Goal: Task Accomplishment & Management: Use online tool/utility

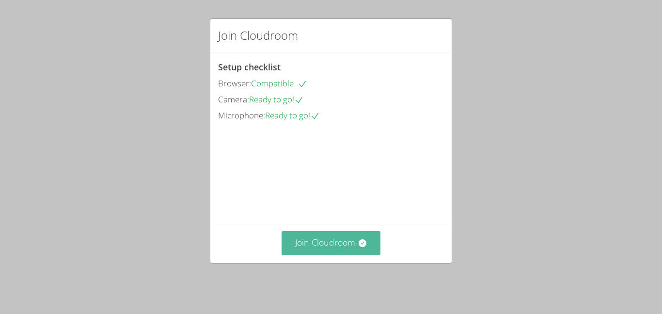
click at [313, 247] on button "Join Cloudroom" at bounding box center [331, 243] width 99 height 24
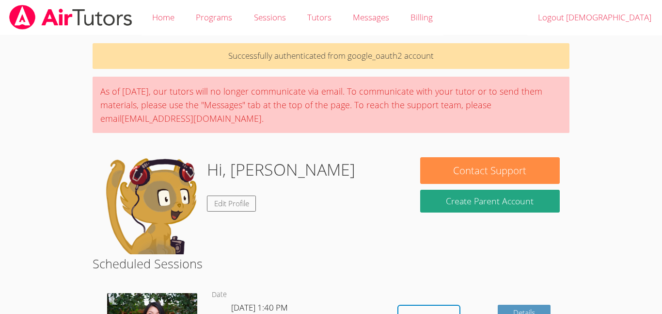
scroll to position [60, 0]
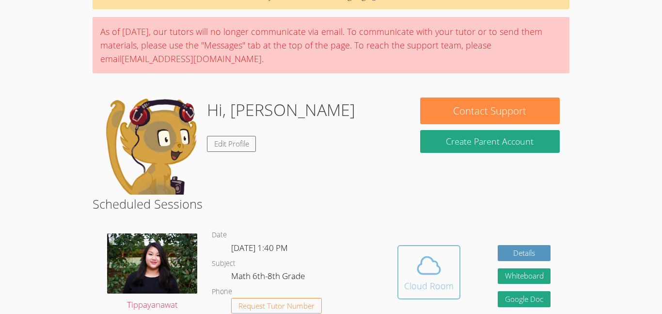
click at [429, 269] on icon at bounding box center [428, 265] width 27 height 27
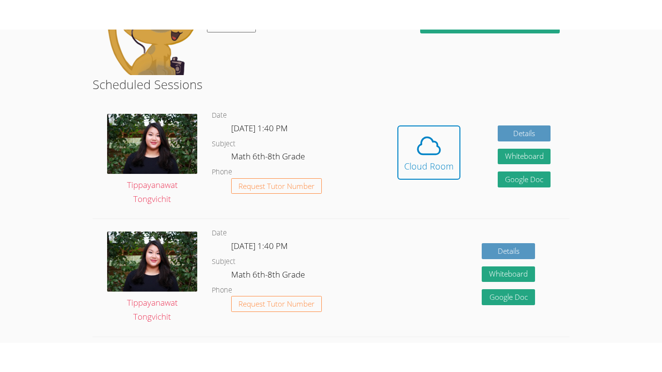
scroll to position [208, 0]
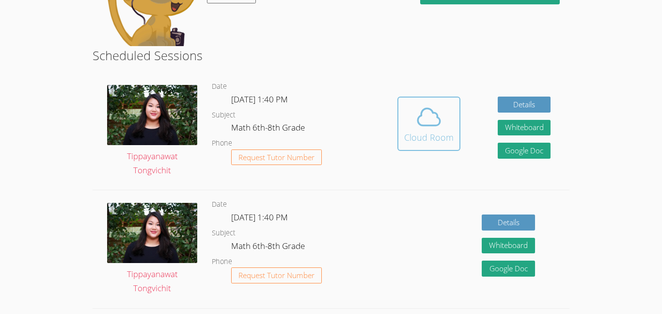
click at [445, 125] on span at bounding box center [428, 116] width 49 height 27
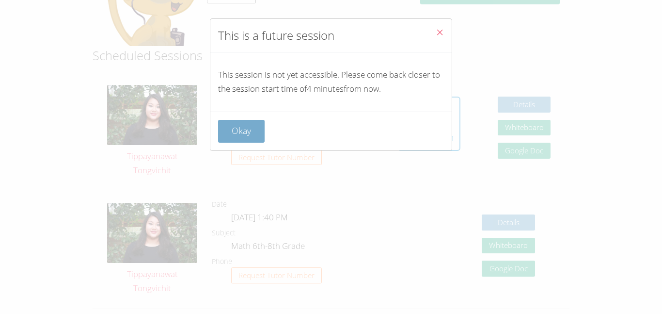
click at [223, 129] on button "Okay" at bounding box center [241, 131] width 47 height 23
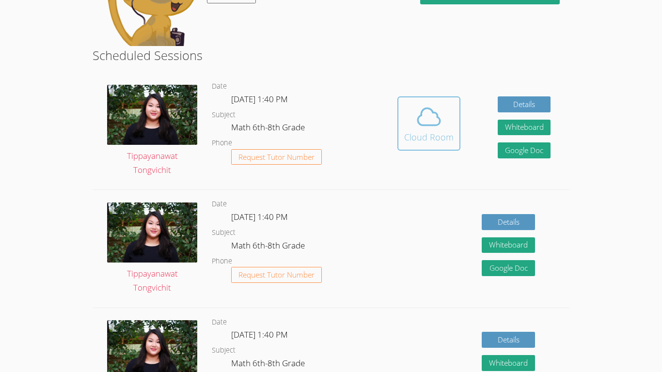
click at [433, 142] on div "Cloud Room" at bounding box center [428, 137] width 49 height 14
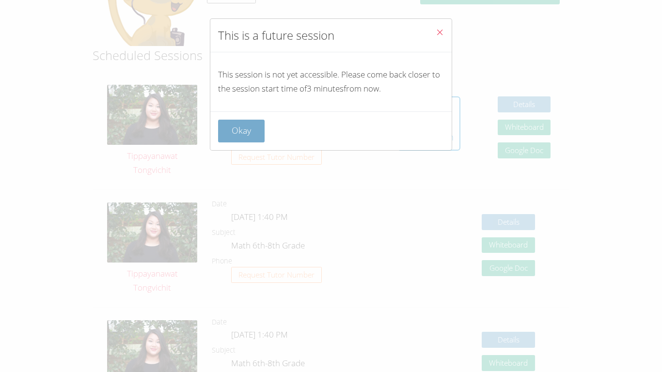
click at [249, 130] on button "Okay" at bounding box center [241, 131] width 47 height 23
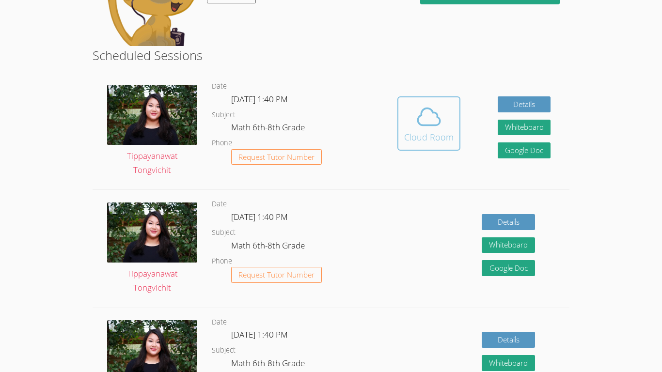
click at [432, 132] on div "Cloud Room" at bounding box center [428, 137] width 49 height 14
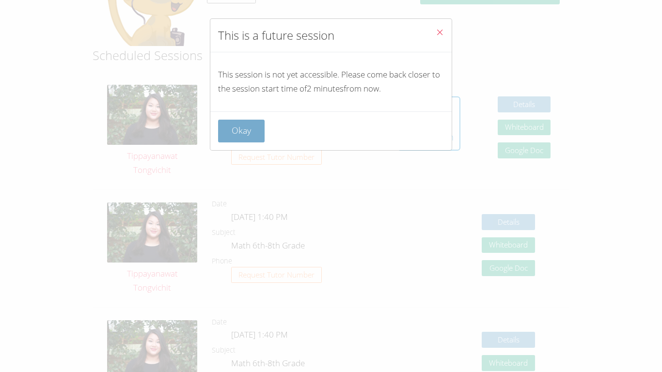
click at [241, 130] on button "Okay" at bounding box center [241, 131] width 47 height 23
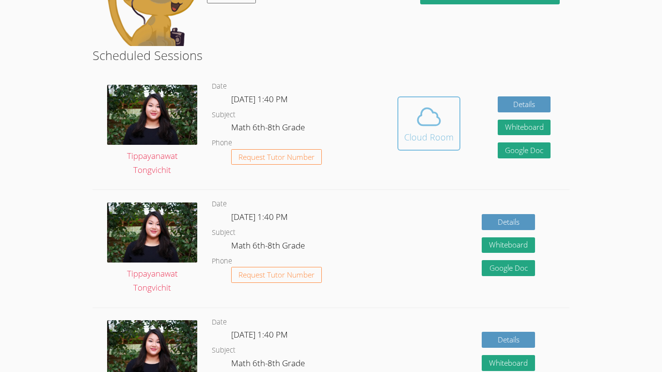
click at [425, 130] on div "Cloud Room" at bounding box center [428, 137] width 49 height 14
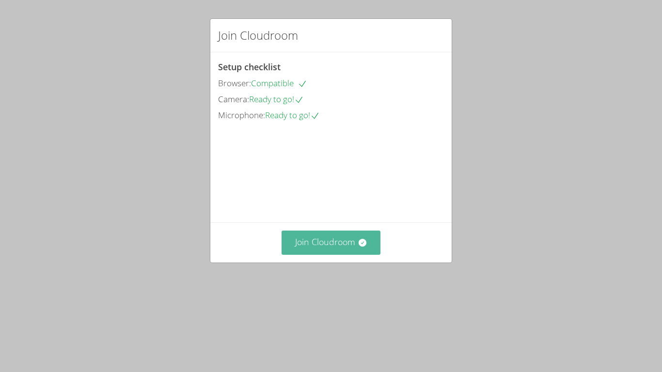
click at [296, 254] on button "Join Cloudroom" at bounding box center [331, 243] width 99 height 24
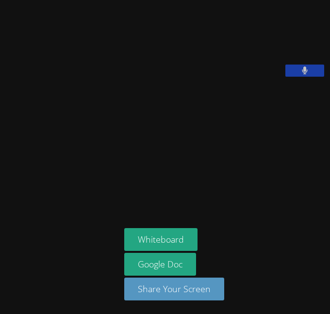
click at [302, 75] on icon at bounding box center [305, 70] width 6 height 8
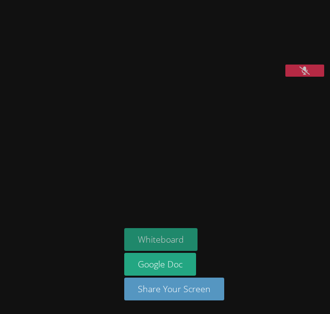
click at [124, 245] on button "Whiteboard" at bounding box center [160, 239] width 73 height 23
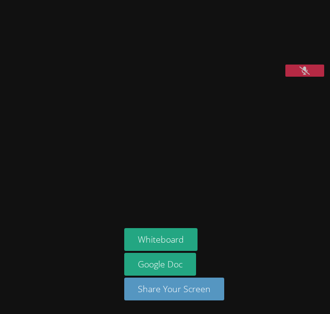
click at [124, 228] on button "Whiteboard" at bounding box center [160, 239] width 73 height 23
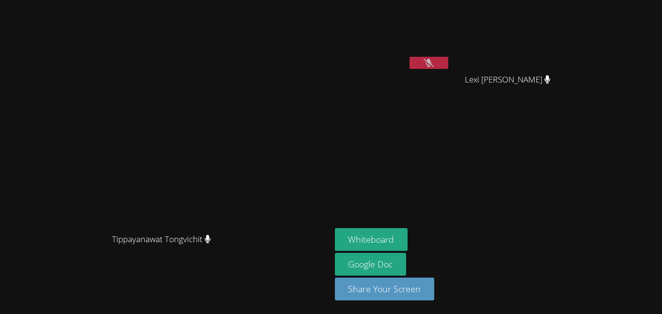
click at [448, 64] on button at bounding box center [429, 63] width 39 height 12
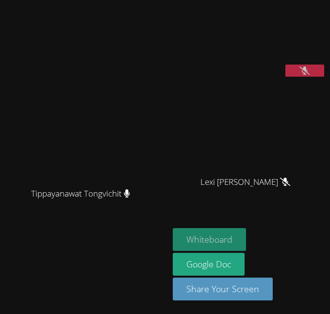
click at [222, 236] on button "Whiteboard" at bounding box center [209, 239] width 73 height 23
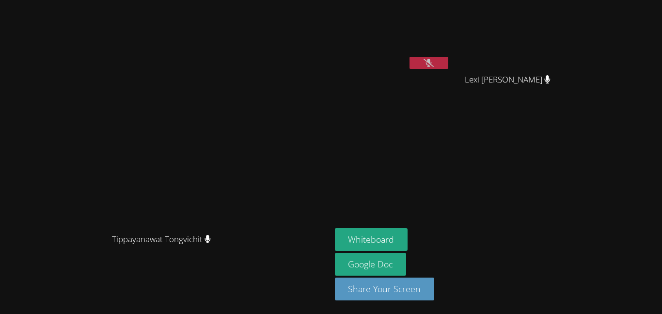
click at [434, 66] on icon at bounding box center [429, 63] width 10 height 8
click at [432, 62] on icon at bounding box center [429, 63] width 6 height 8
click at [448, 68] on button at bounding box center [429, 63] width 39 height 12
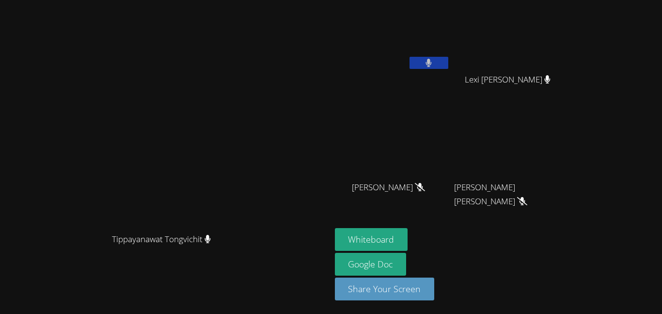
click at [432, 63] on icon at bounding box center [429, 63] width 6 height 8
click at [448, 63] on button at bounding box center [429, 63] width 39 height 12
click at [448, 64] on button at bounding box center [429, 63] width 39 height 12
click at [448, 65] on button at bounding box center [429, 63] width 39 height 12
click at [448, 70] on div at bounding box center [429, 64] width 39 height 15
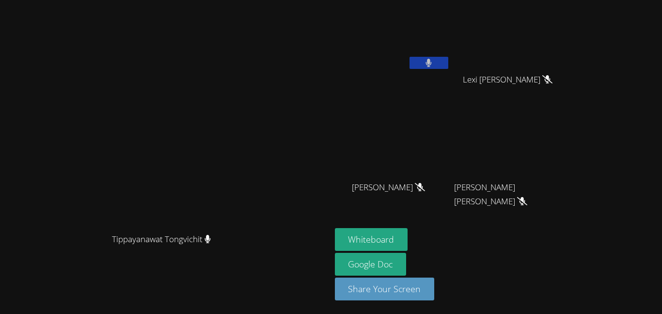
click at [448, 62] on button at bounding box center [429, 63] width 39 height 12
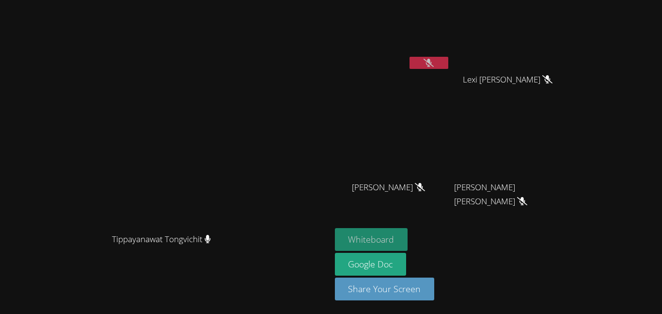
click at [408, 246] on button "Whiteboard" at bounding box center [371, 239] width 73 height 23
click at [448, 63] on button at bounding box center [429, 63] width 39 height 12
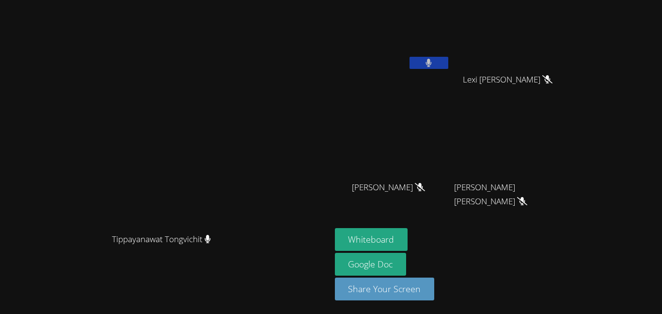
click at [432, 66] on icon at bounding box center [429, 63] width 6 height 8
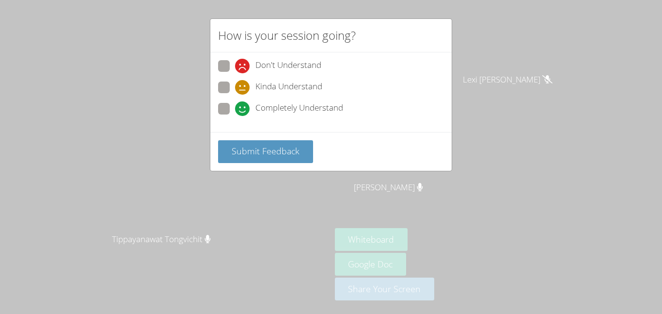
click at [251, 107] on div "Completely Understand" at bounding box center [289, 108] width 108 height 15
click at [243, 107] on input "Completely Understand" at bounding box center [239, 107] width 8 height 8
radio input "true"
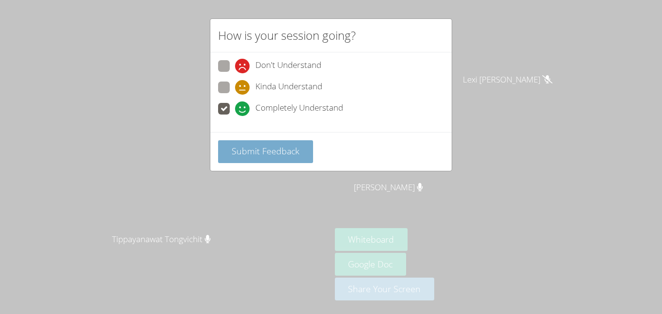
click at [254, 156] on span "Submit Feedback" at bounding box center [266, 151] width 68 height 12
